Goal: Navigation & Orientation: Go to known website

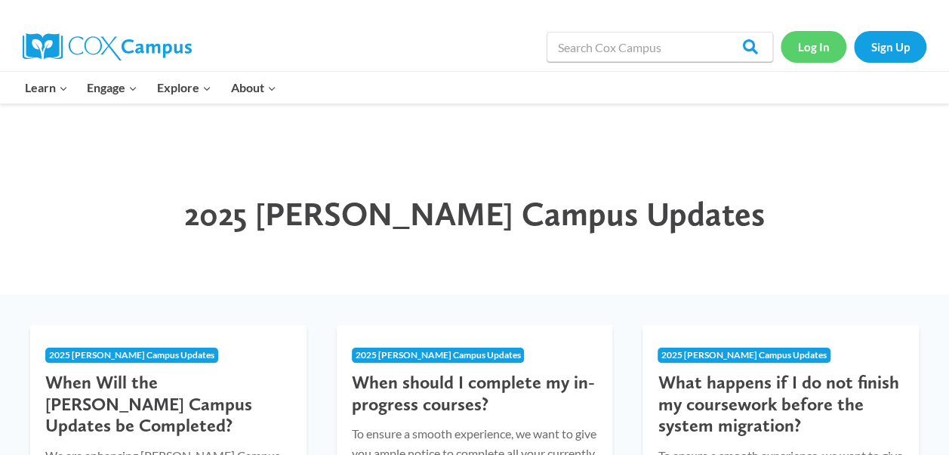
click at [822, 46] on link "Log In" at bounding box center [814, 46] width 66 height 31
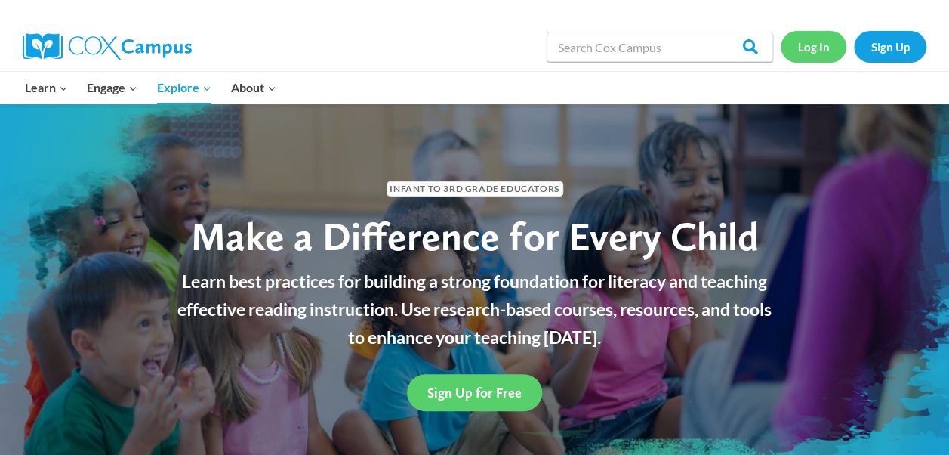
click at [806, 42] on link "Log In" at bounding box center [814, 46] width 66 height 31
